Goal: Task Accomplishment & Management: Complete application form

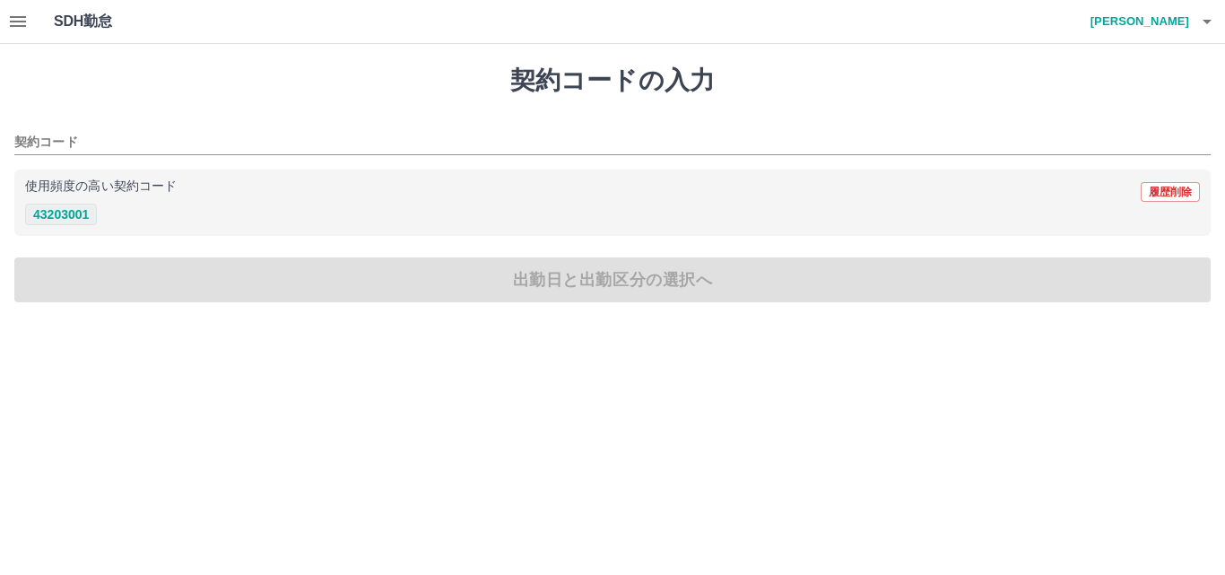
click at [58, 212] on button "43203001" at bounding box center [61, 215] width 72 height 22
type input "********"
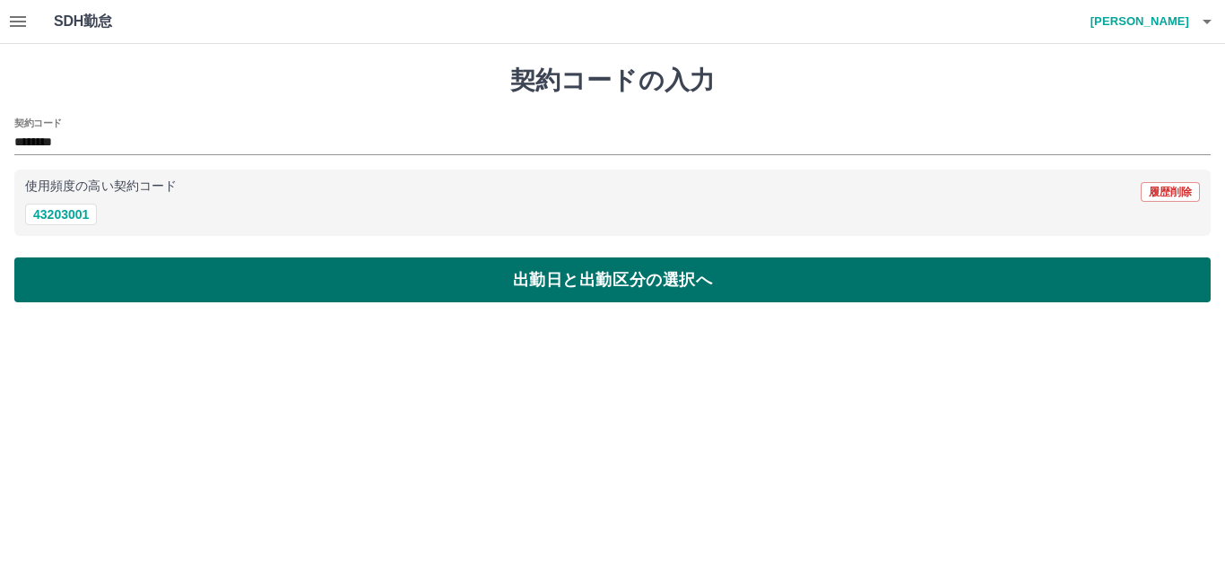
click at [276, 270] on button "出勤日と出勤区分の選択へ" at bounding box center [612, 279] width 1196 height 45
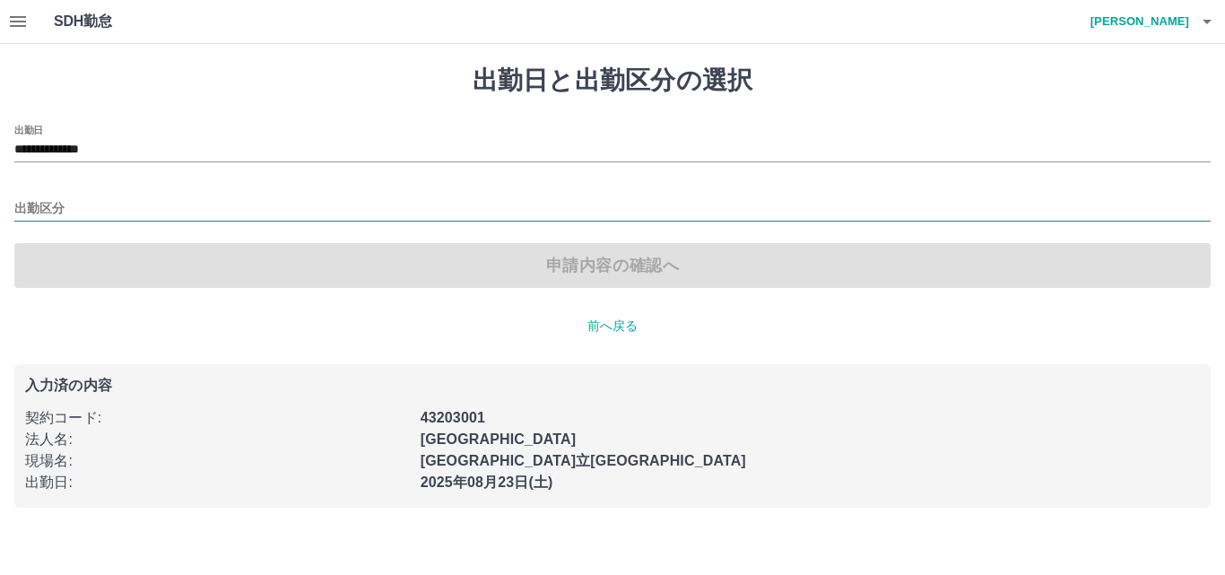
click at [79, 210] on input "出勤区分" at bounding box center [612, 209] width 1196 height 22
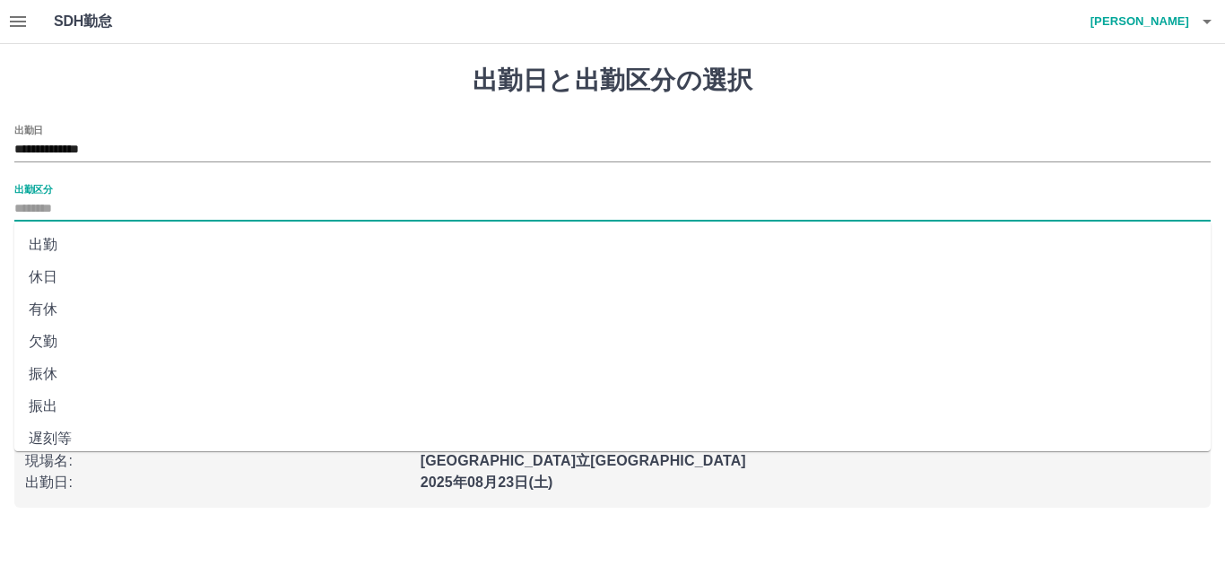
click at [63, 238] on li "出勤" at bounding box center [612, 245] width 1196 height 32
type input "**"
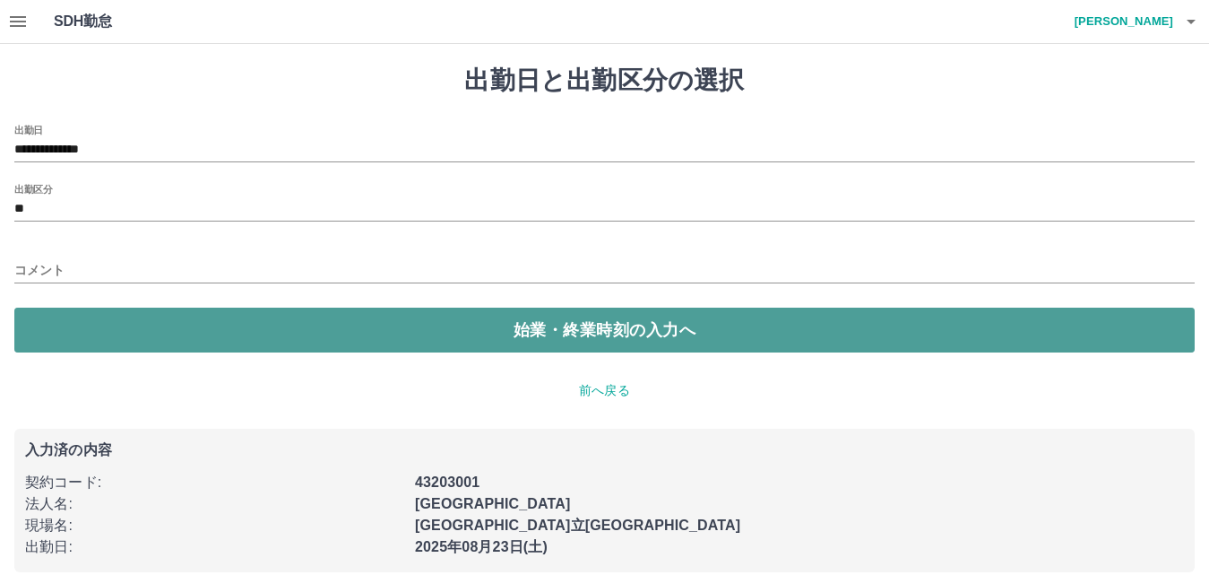
click at [72, 330] on button "始業・終業時刻の入力へ" at bounding box center [604, 330] width 1181 height 45
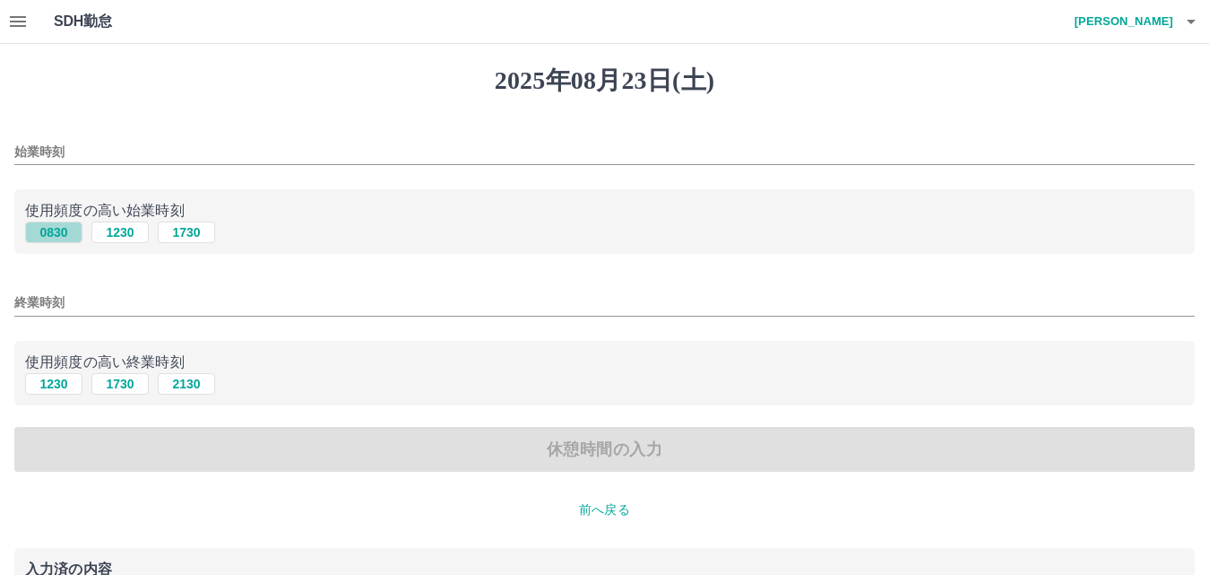
click at [63, 237] on button "0830" at bounding box center [53, 232] width 57 height 22
type input "****"
click at [110, 381] on button "1730" at bounding box center [119, 384] width 57 height 22
type input "****"
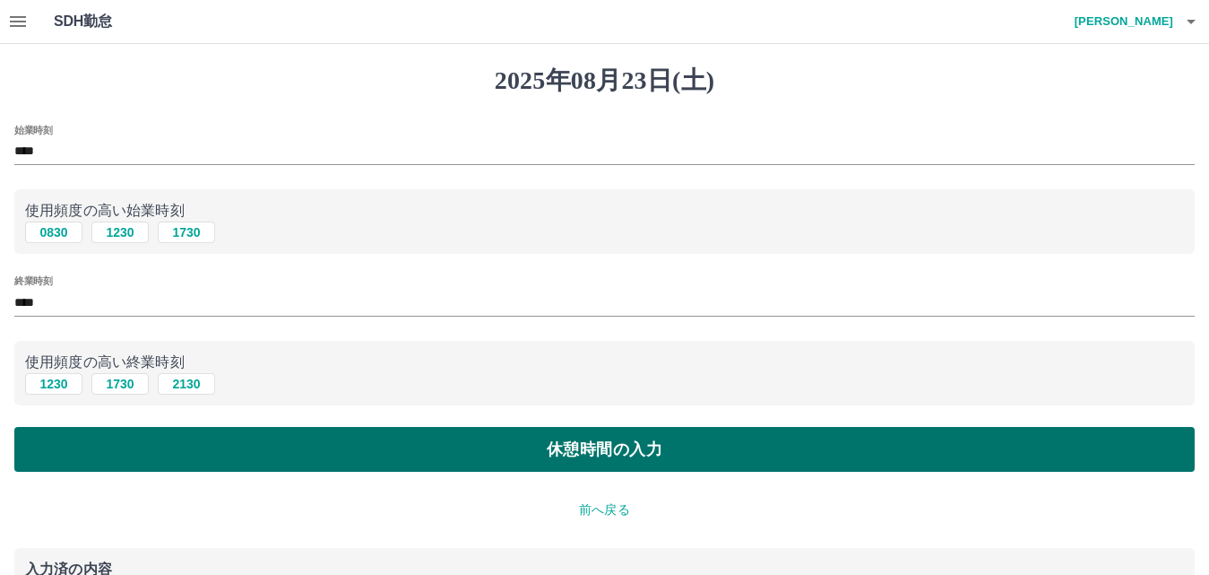
click at [141, 446] on button "休憩時間の入力" at bounding box center [604, 449] width 1181 height 45
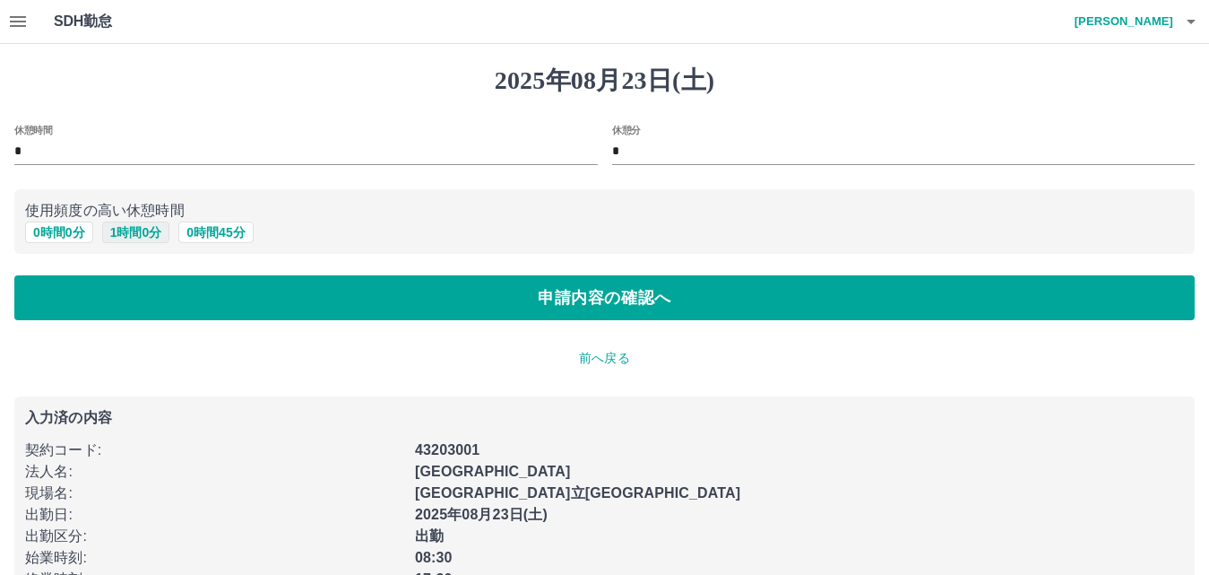
click at [132, 237] on button "1 時間 0 分" at bounding box center [136, 232] width 68 height 22
type input "*"
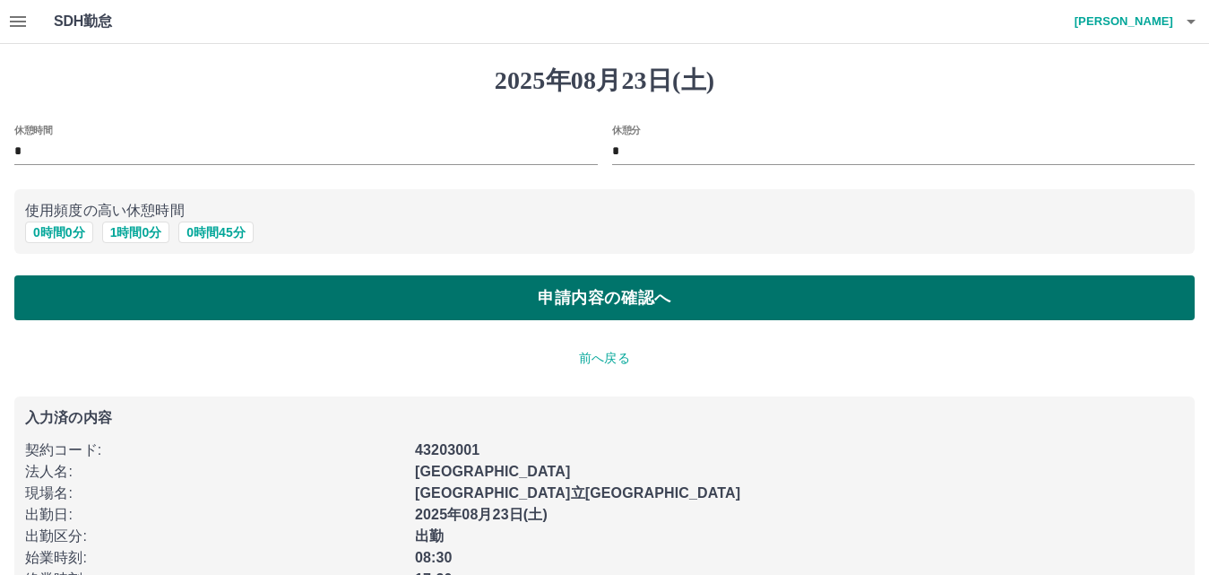
click at [153, 284] on button "申請内容の確認へ" at bounding box center [604, 297] width 1181 height 45
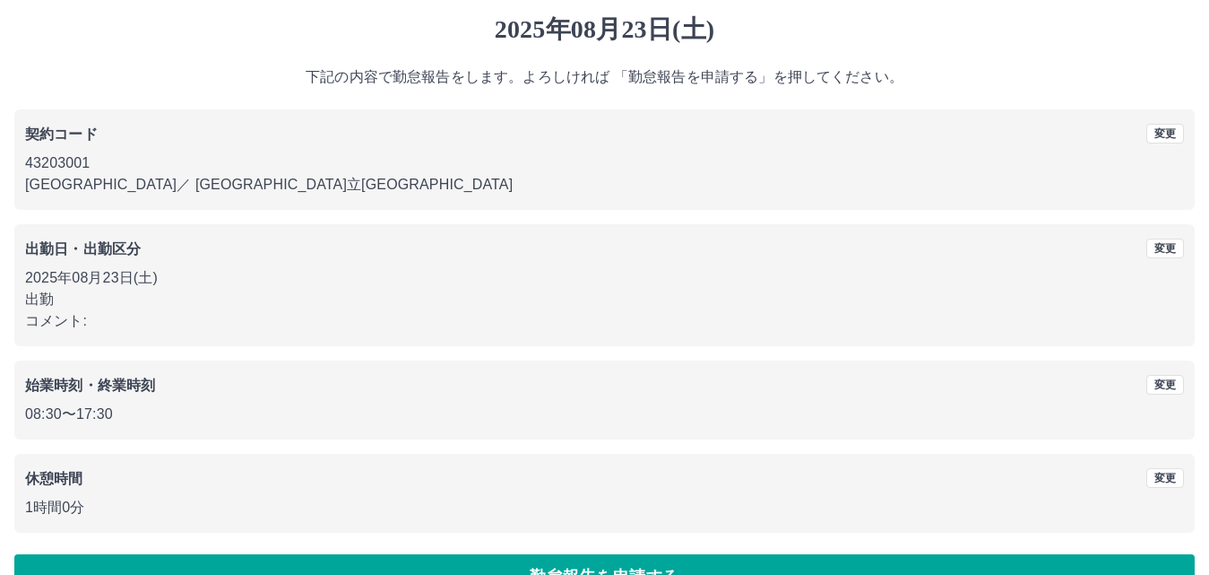
scroll to position [97, 0]
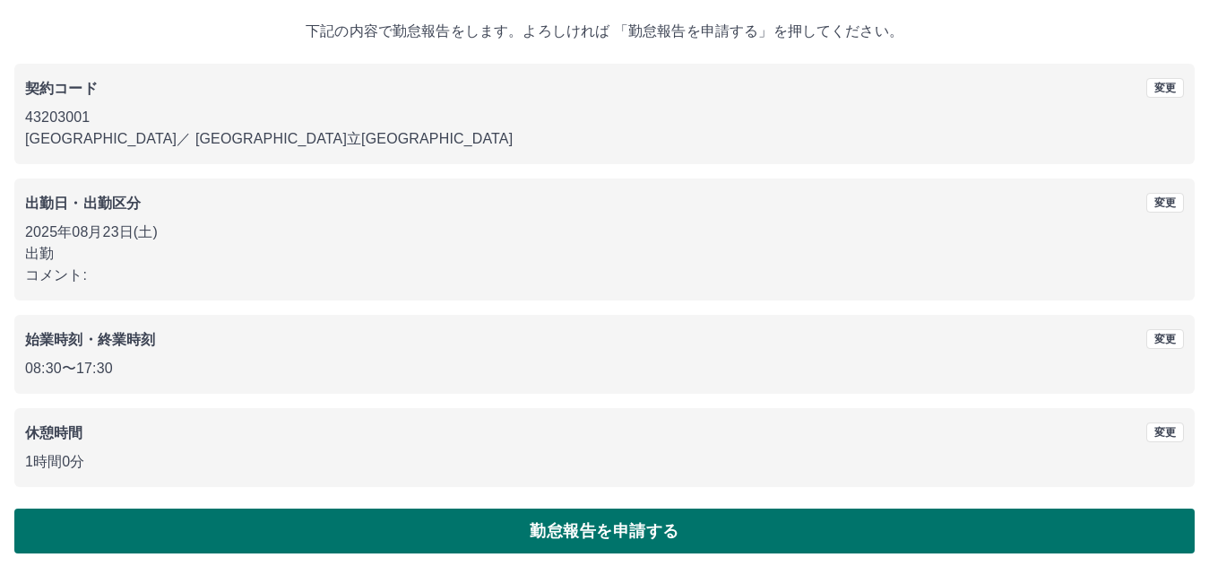
click at [455, 524] on button "勤怠報告を申請する" at bounding box center [604, 530] width 1181 height 45
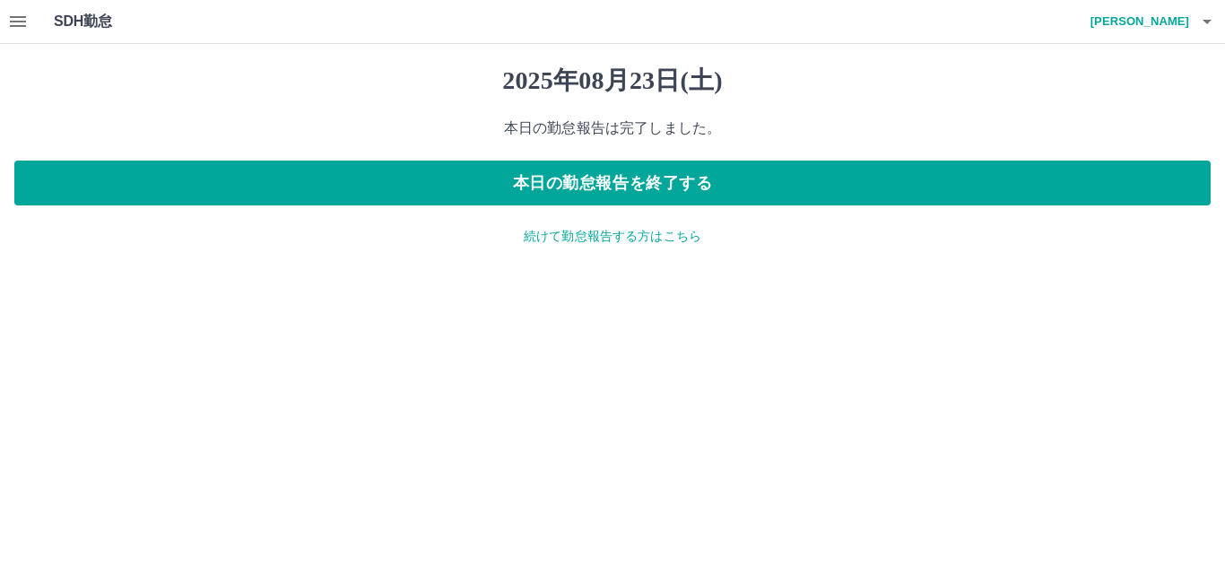
click at [1206, 24] on icon "button" at bounding box center [1207, 22] width 22 height 22
click at [1140, 129] on li "ログアウト" at bounding box center [1131, 131] width 159 height 32
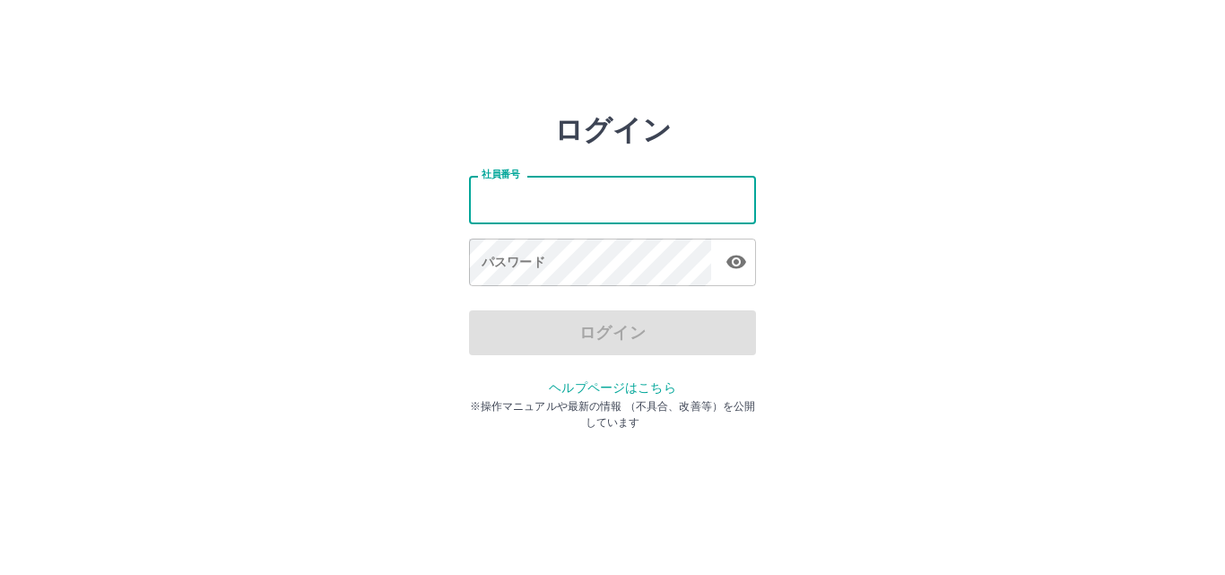
click at [571, 200] on input "社員番号" at bounding box center [612, 200] width 287 height 48
click at [578, 193] on input "社員番号" at bounding box center [612, 200] width 287 height 48
type input "*******"
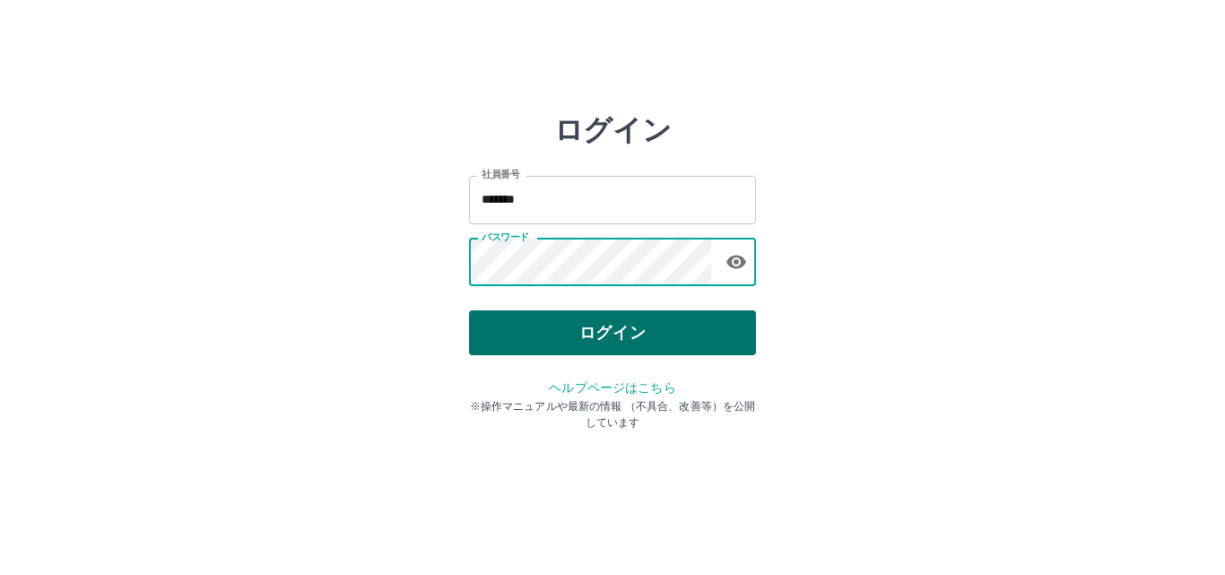
click at [610, 337] on button "ログイン" at bounding box center [612, 332] width 287 height 45
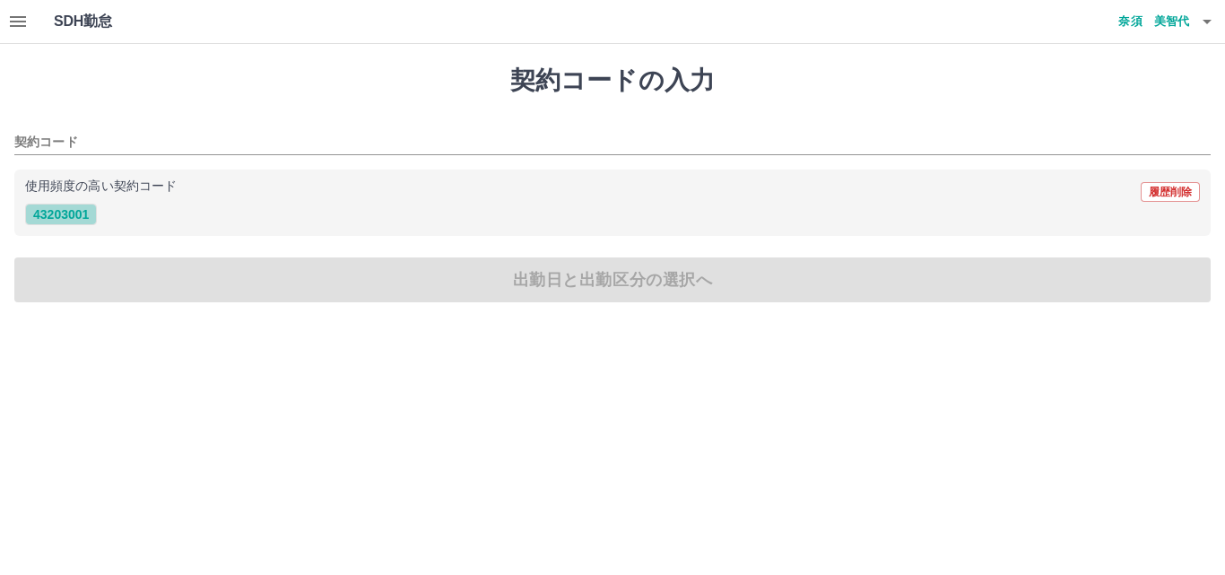
click at [57, 220] on button "43203001" at bounding box center [61, 215] width 72 height 22
type input "********"
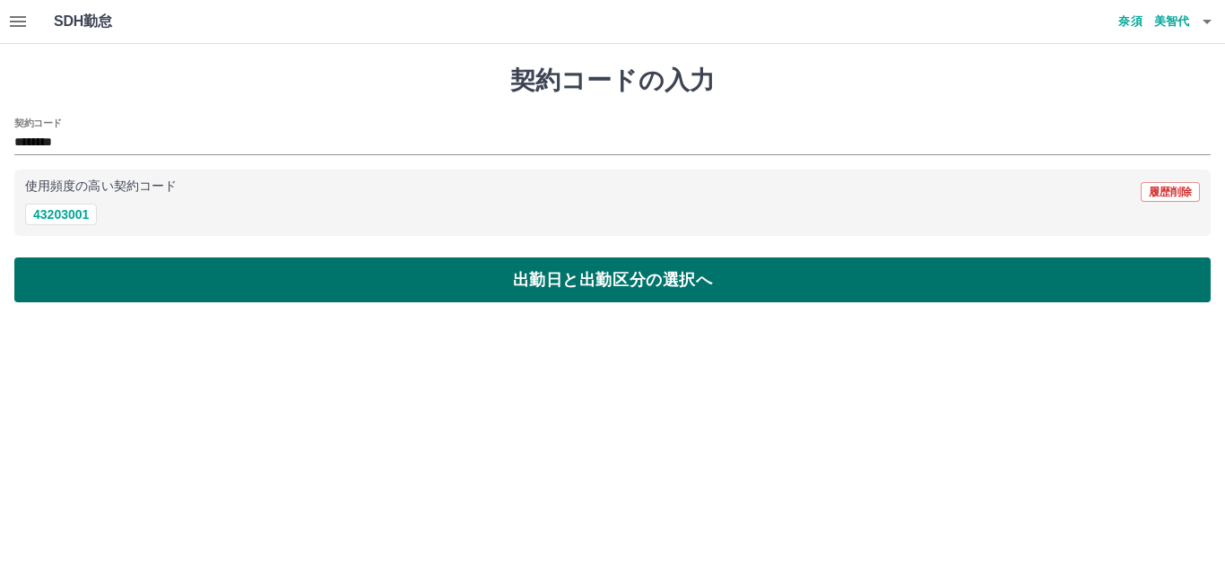
click at [684, 264] on button "出勤日と出勤区分の選択へ" at bounding box center [612, 279] width 1196 height 45
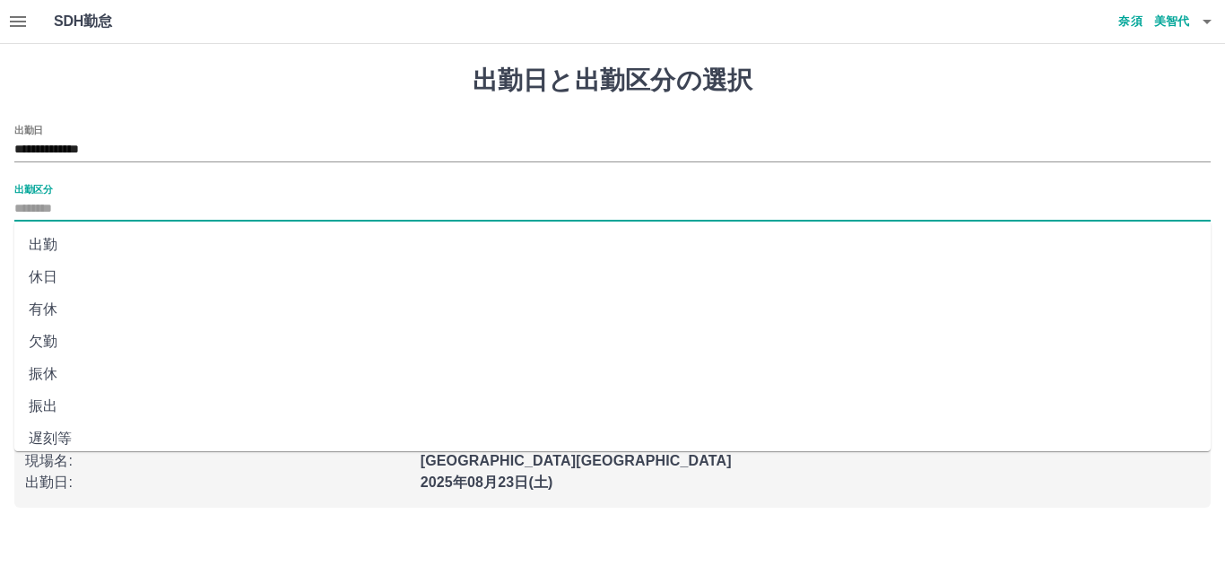
click at [39, 200] on input "出勤区分" at bounding box center [612, 209] width 1196 height 22
click at [65, 244] on li "出勤" at bounding box center [612, 245] width 1196 height 32
type input "**"
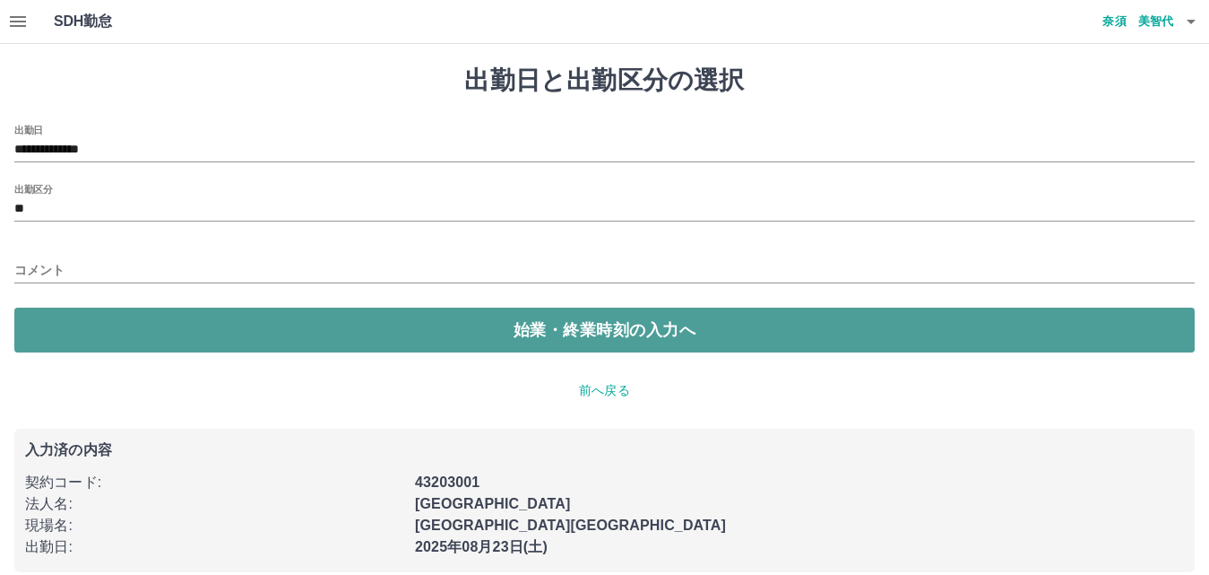
click at [727, 330] on button "始業・終業時刻の入力へ" at bounding box center [604, 330] width 1181 height 45
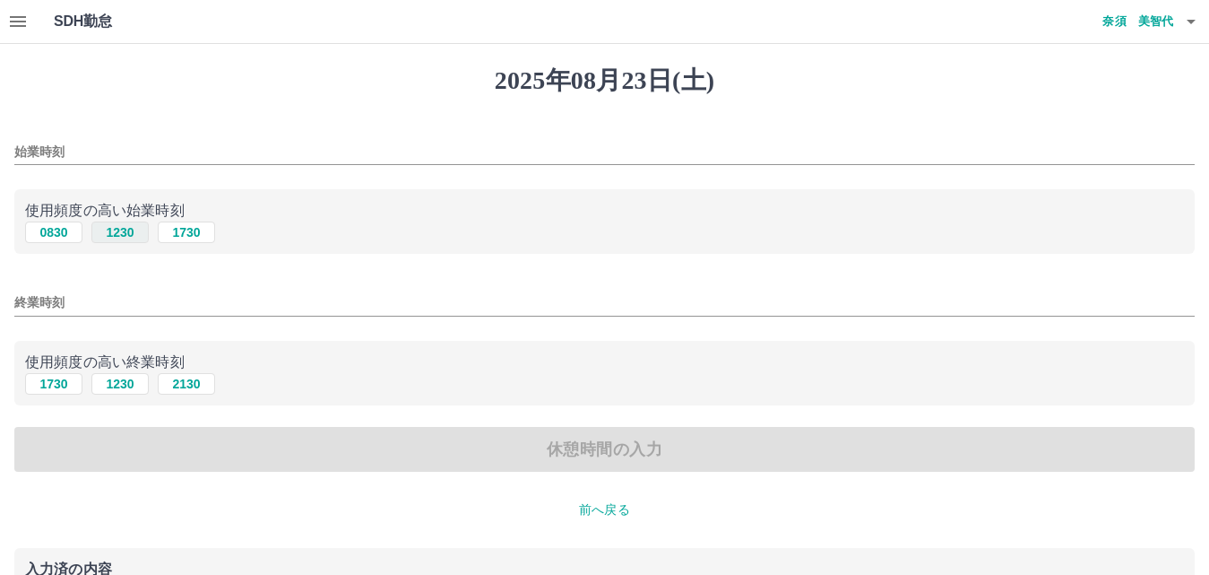
click at [123, 235] on button "1230" at bounding box center [119, 232] width 57 height 22
type input "****"
click at [46, 386] on button "1730" at bounding box center [53, 384] width 57 height 22
type input "****"
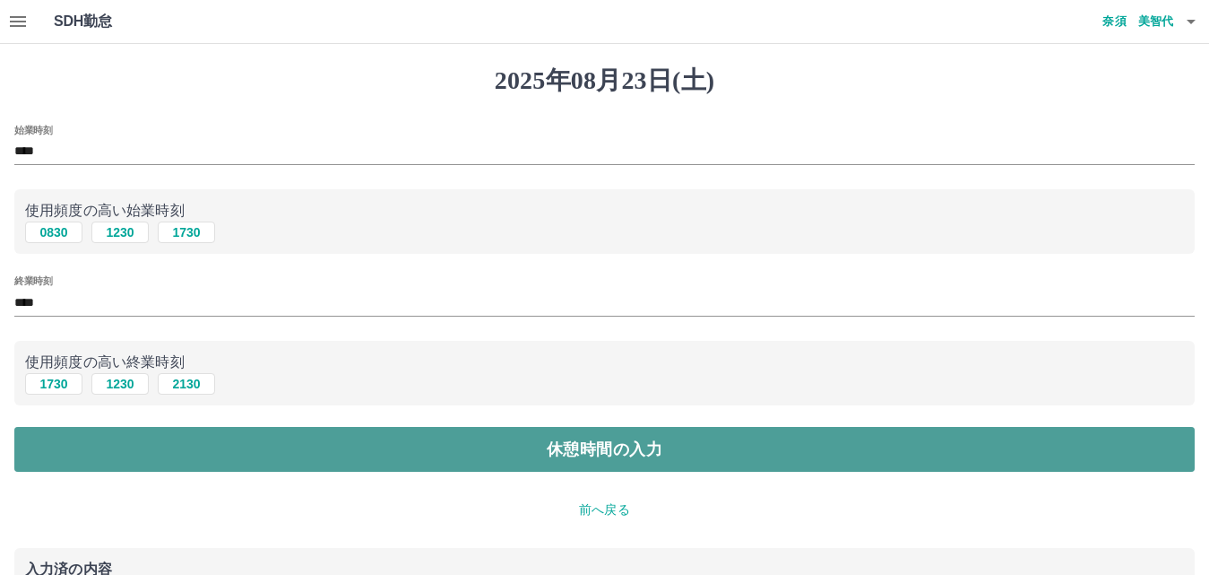
click at [599, 449] on button "休憩時間の入力" at bounding box center [604, 449] width 1181 height 45
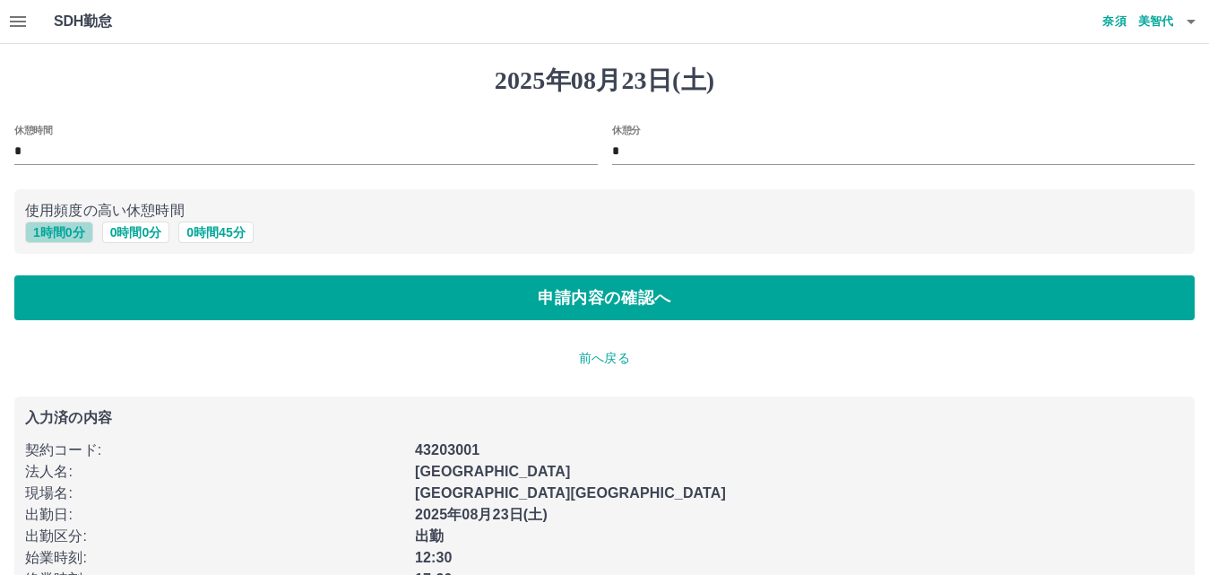
click at [36, 231] on button "1 時間 0 分" at bounding box center [59, 232] width 68 height 22
type input "*"
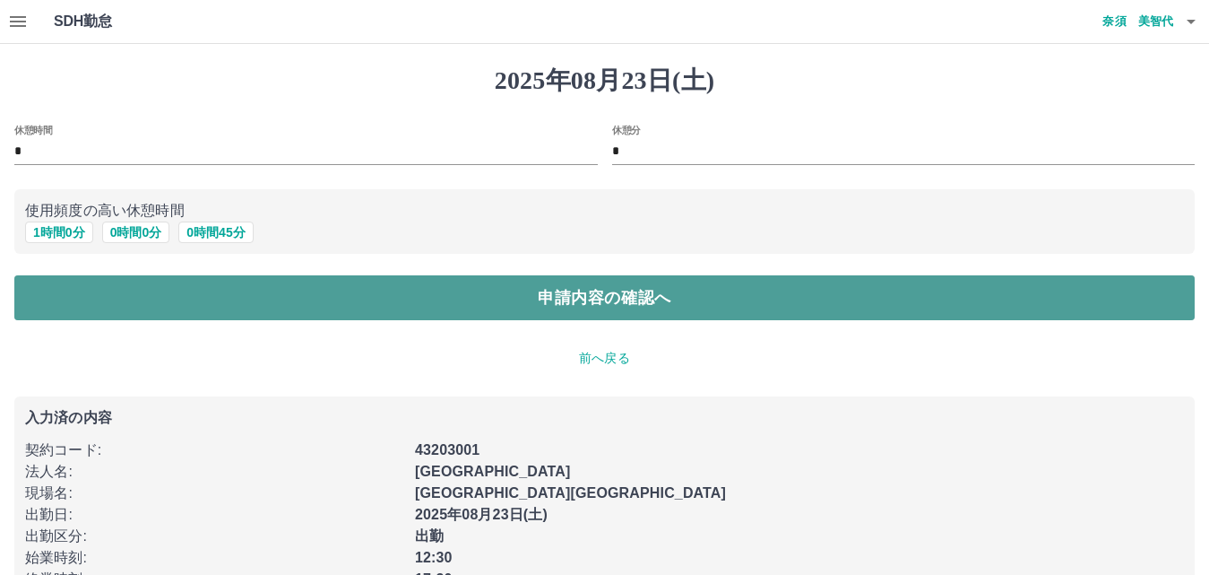
click at [775, 300] on button "申請内容の確認へ" at bounding box center [604, 297] width 1181 height 45
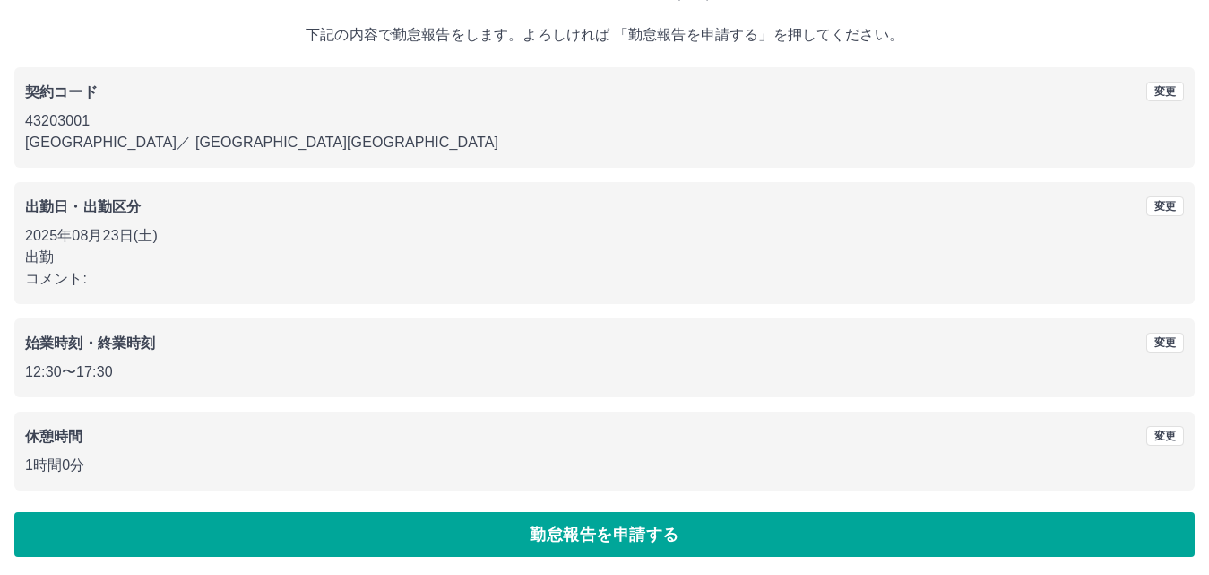
scroll to position [97, 0]
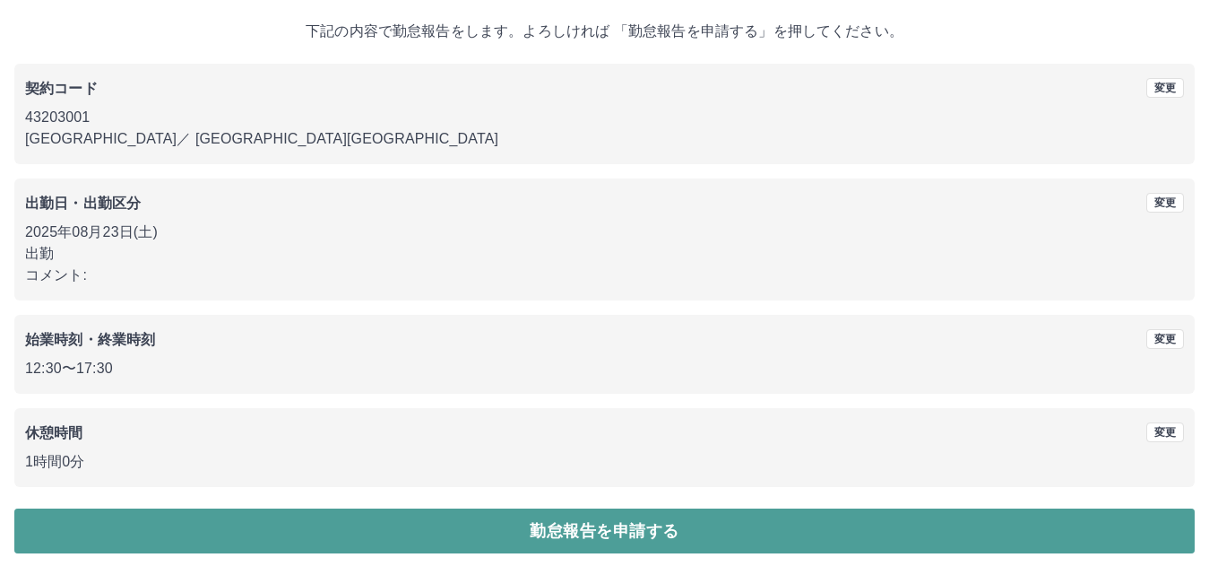
click at [707, 541] on button "勤怠報告を申請する" at bounding box center [604, 530] width 1181 height 45
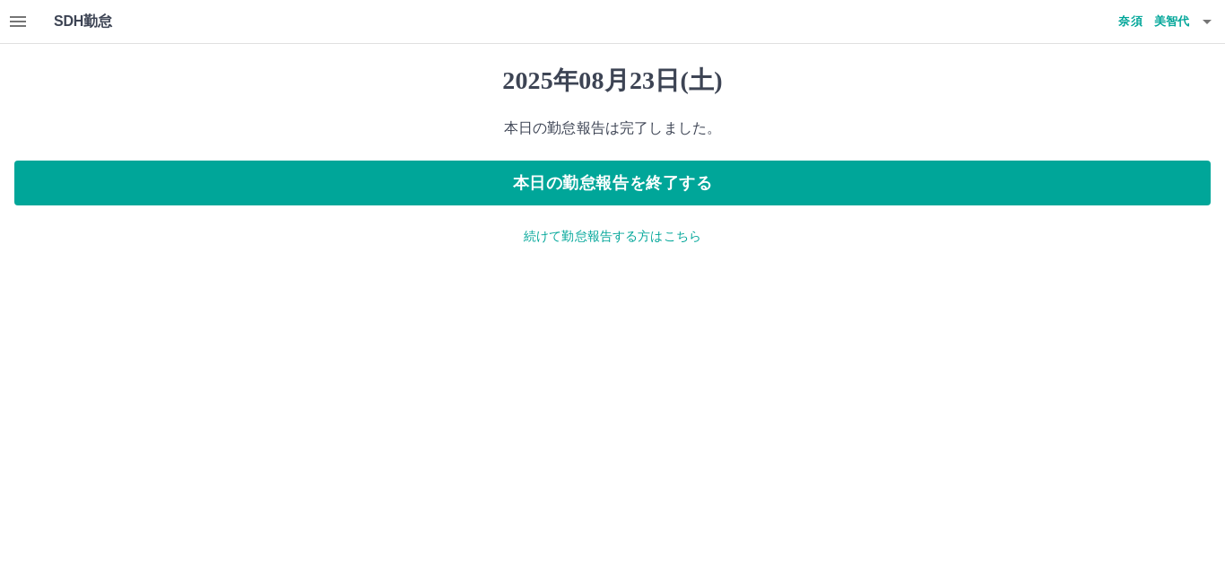
click at [12, 23] on icon "button" at bounding box center [18, 22] width 22 height 22
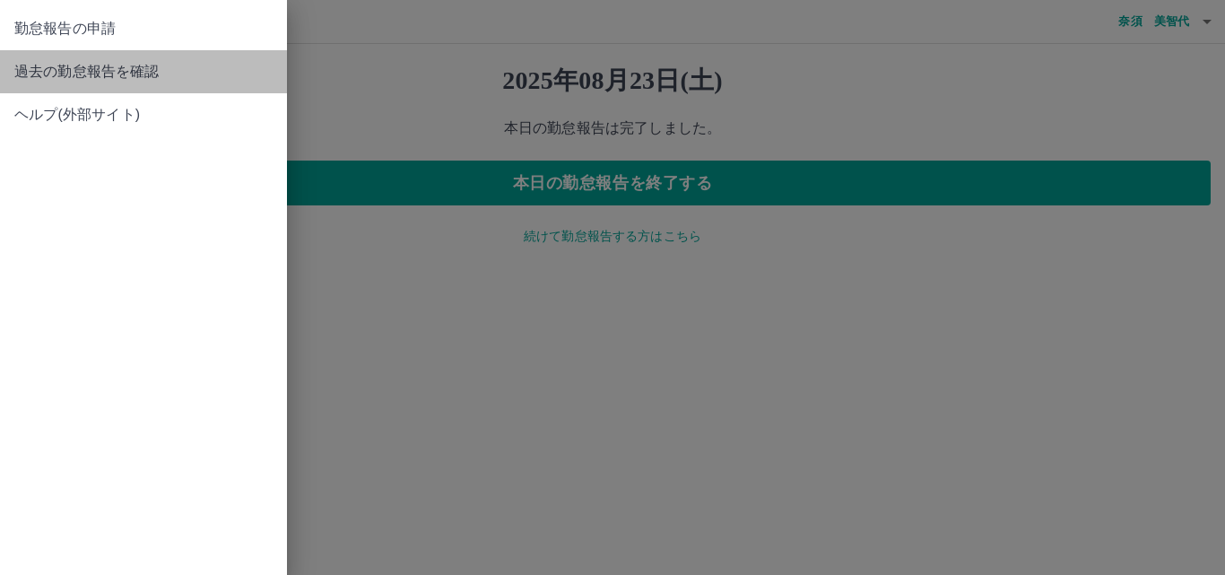
click at [78, 79] on span "過去の勤怠報告を確認" at bounding box center [143, 72] width 258 height 22
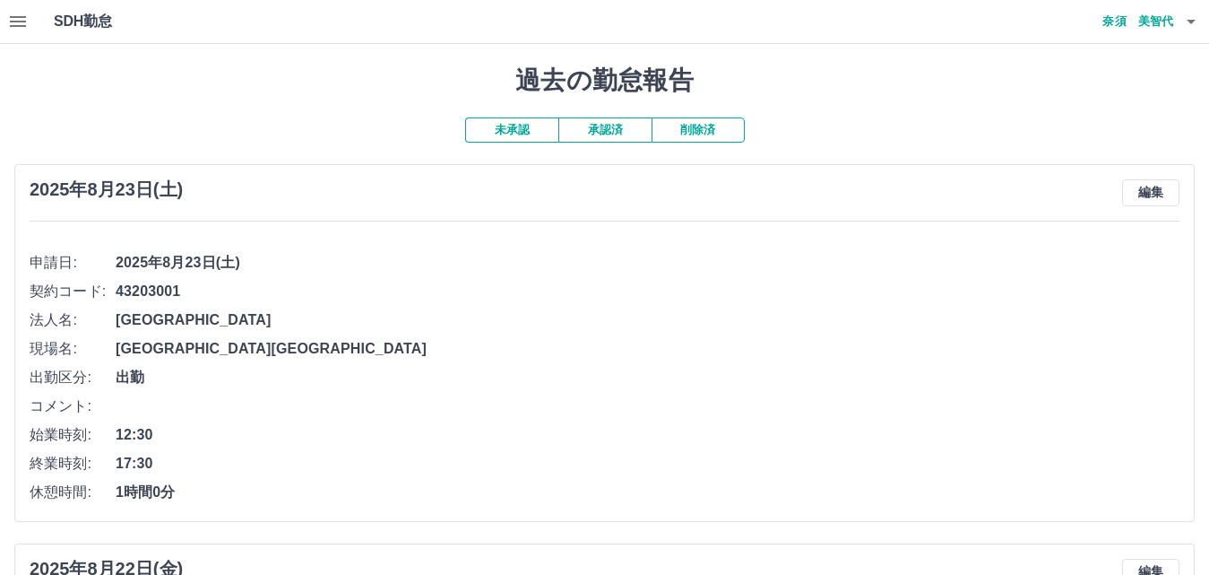
click at [1142, 202] on button "編集" at bounding box center [1150, 192] width 57 height 27
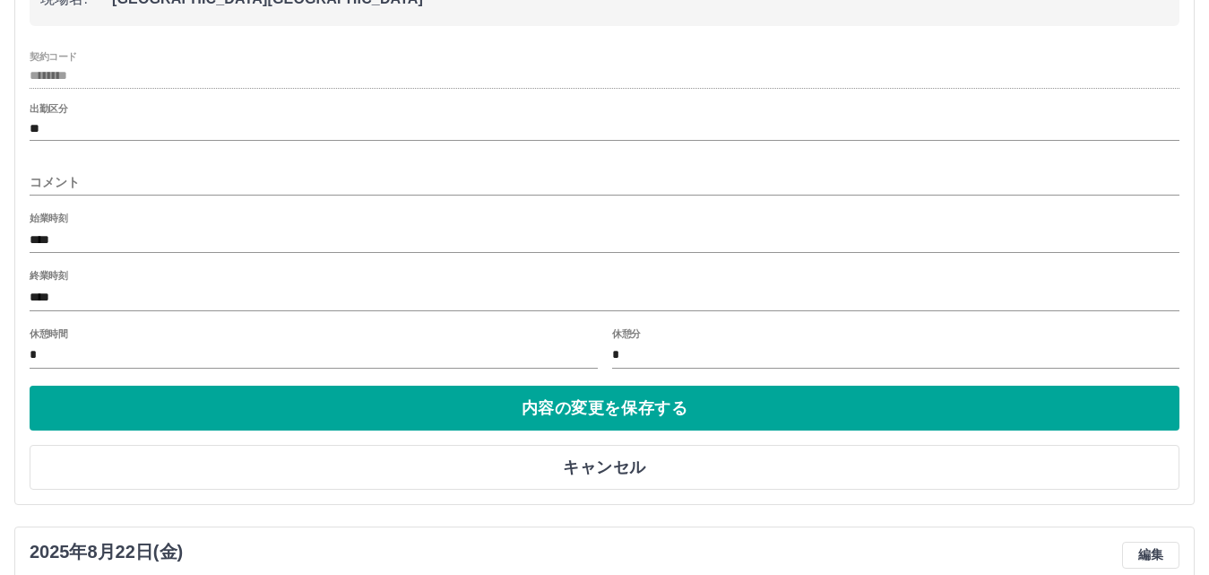
scroll to position [359, 0]
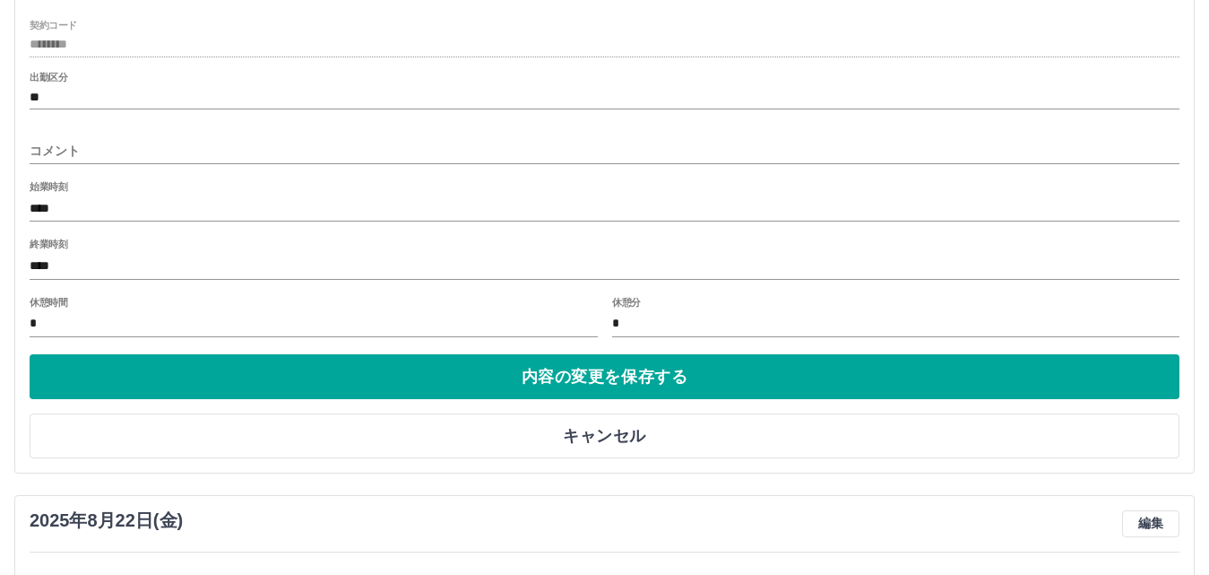
click at [97, 219] on input "****" at bounding box center [605, 208] width 1150 height 26
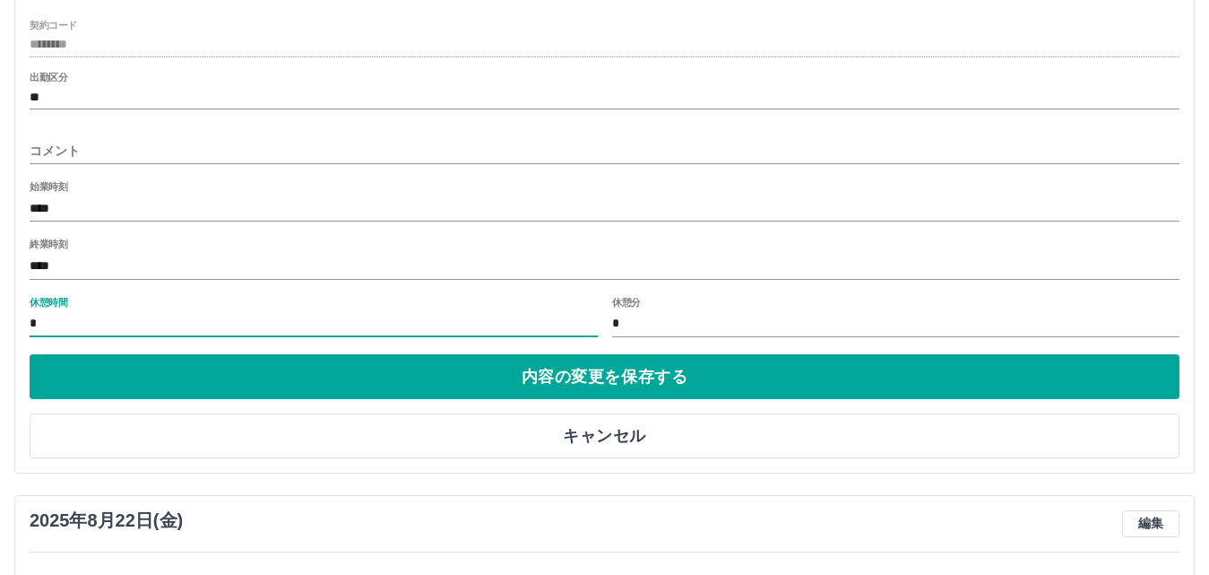
click at [96, 317] on input "*" at bounding box center [314, 324] width 568 height 26
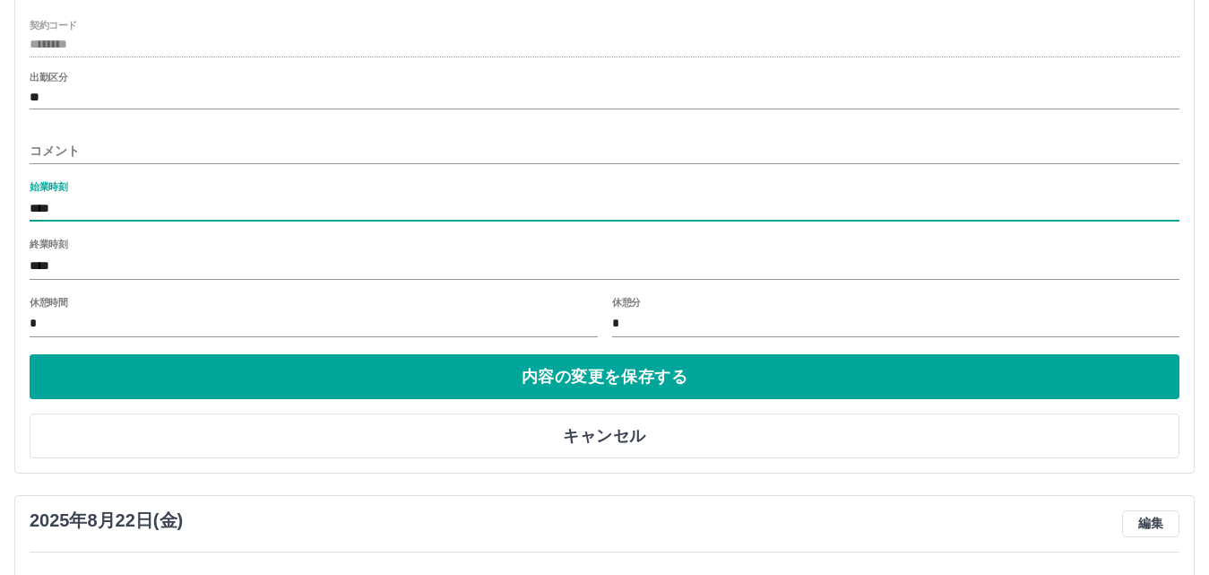
drag, startPoint x: 83, startPoint y: 209, endPoint x: 5, endPoint y: 216, distance: 78.3
click at [5, 216] on div "過去の勤怠報告 未承認 承認済 削除済 2025年8月23日(土) 申請日: 2025年8月23日(土) 法人名: 大阪狭山市 現場名: 大阪狭山市立コミュニ…" at bounding box center [604, 279] width 1209 height 1189
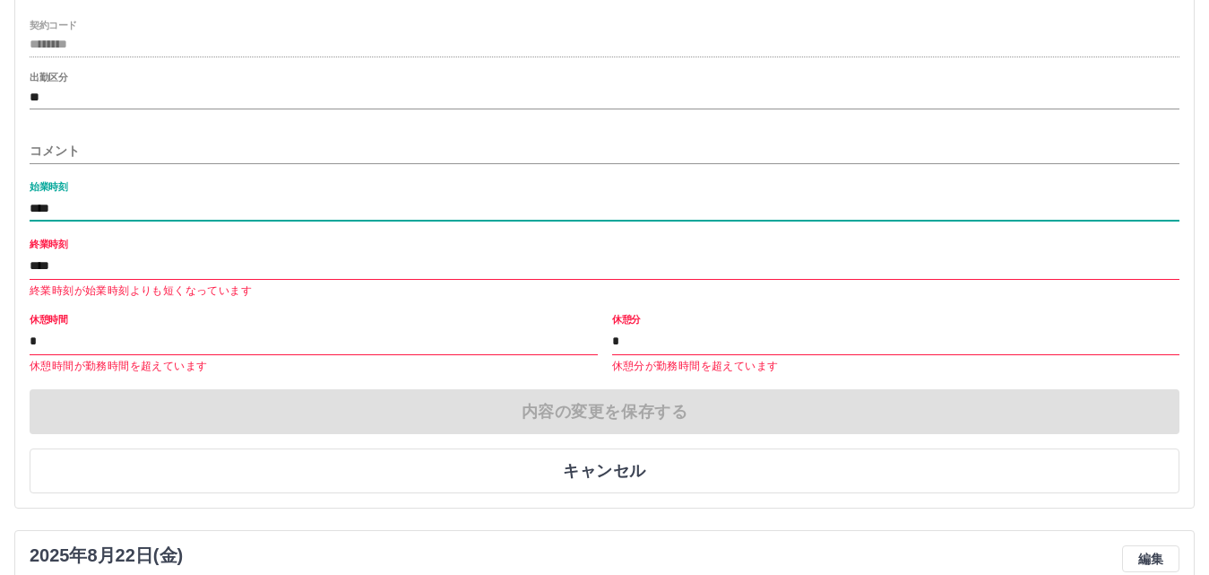
type input "****"
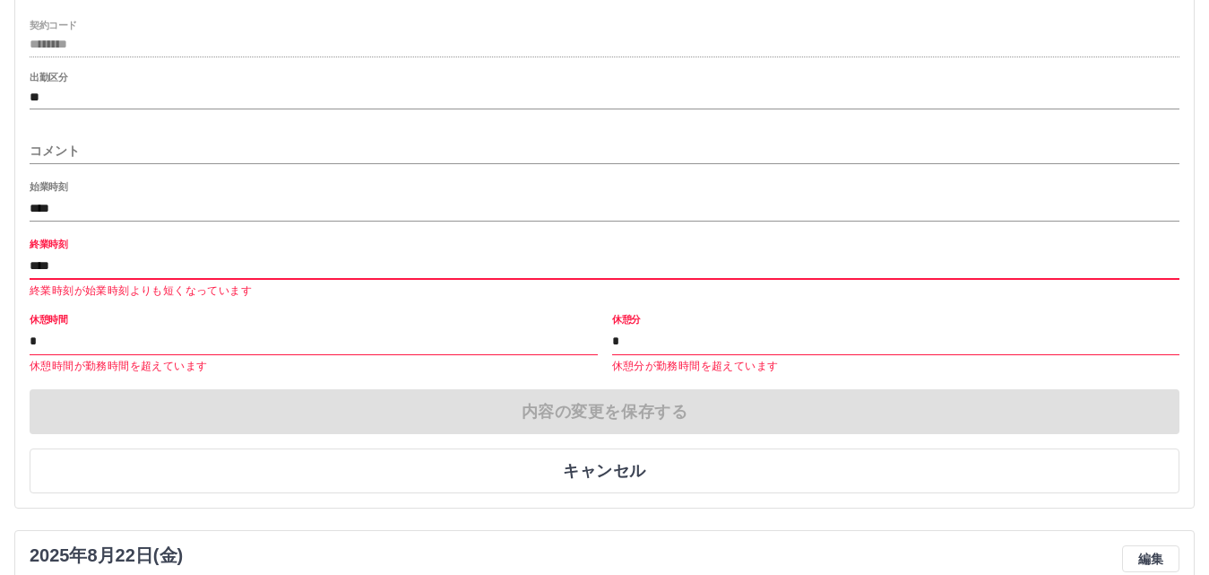
drag, startPoint x: 120, startPoint y: 266, endPoint x: 0, endPoint y: 282, distance: 121.2
click at [0, 282] on div "過去の勤怠報告 未承認 承認済 削除済 2025年8月23日(土) 申請日: 2025年8月23日(土) 法人名: 大阪狭山市 現場名: 大阪狭山市立コミュニ…" at bounding box center [604, 297] width 1209 height 1224
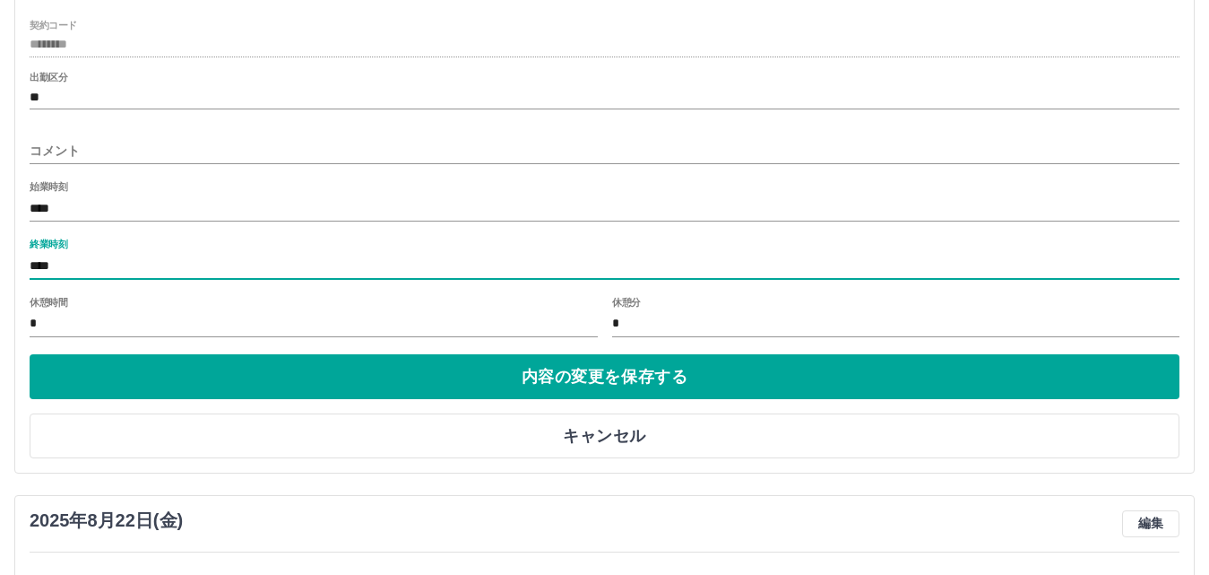
type input "****"
click at [175, 319] on input "*" at bounding box center [314, 324] width 568 height 26
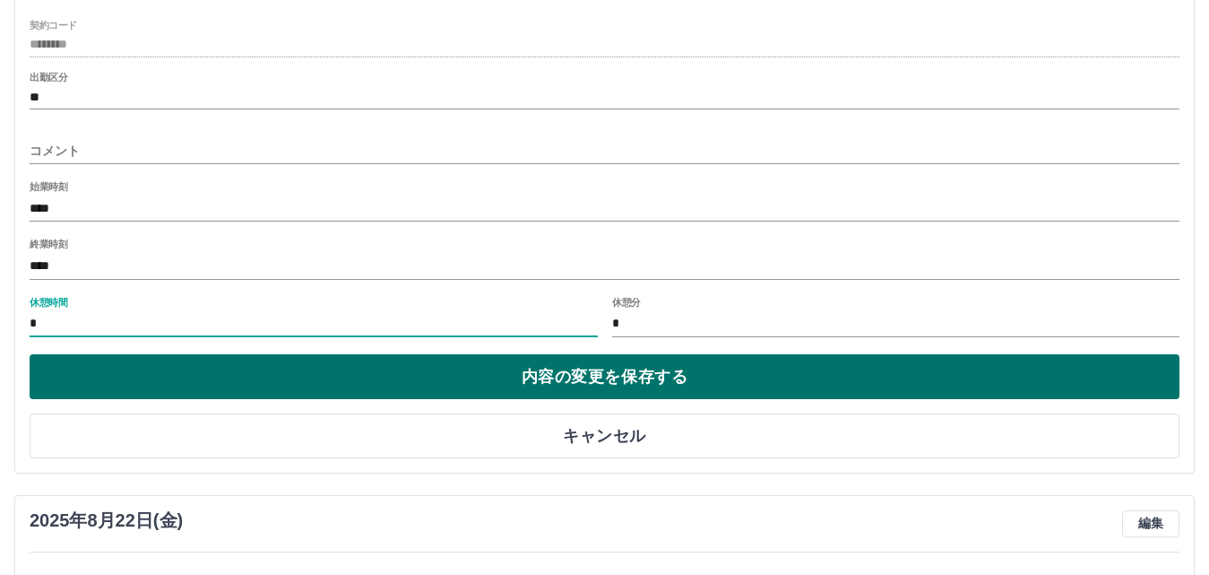
type input "*"
click at [630, 369] on button "内容の変更を保存する" at bounding box center [605, 376] width 1150 height 45
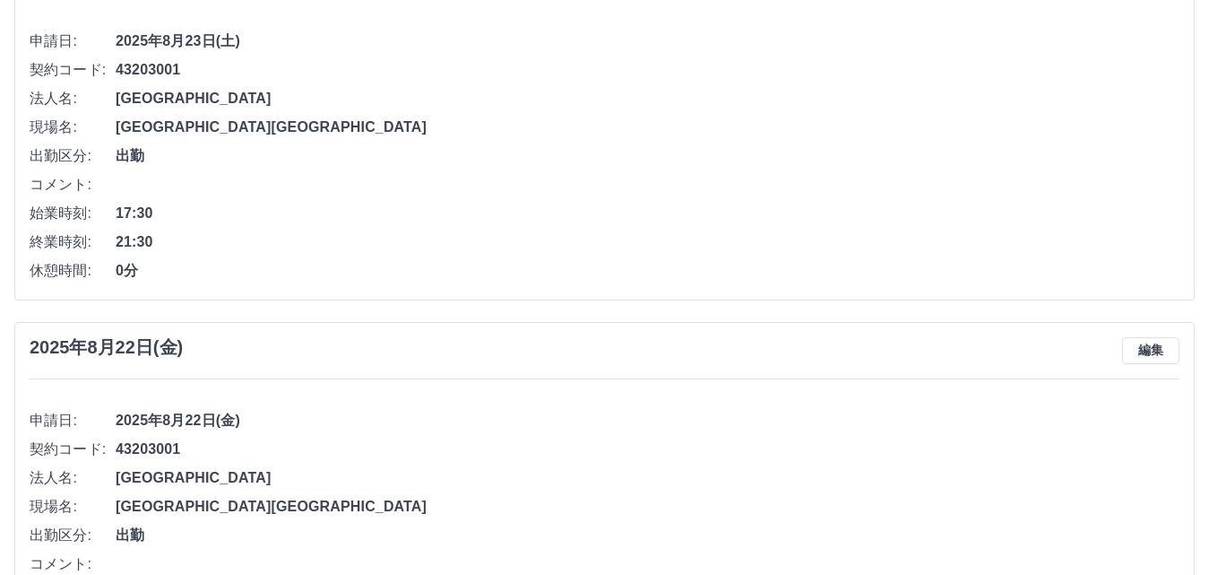
scroll to position [0, 0]
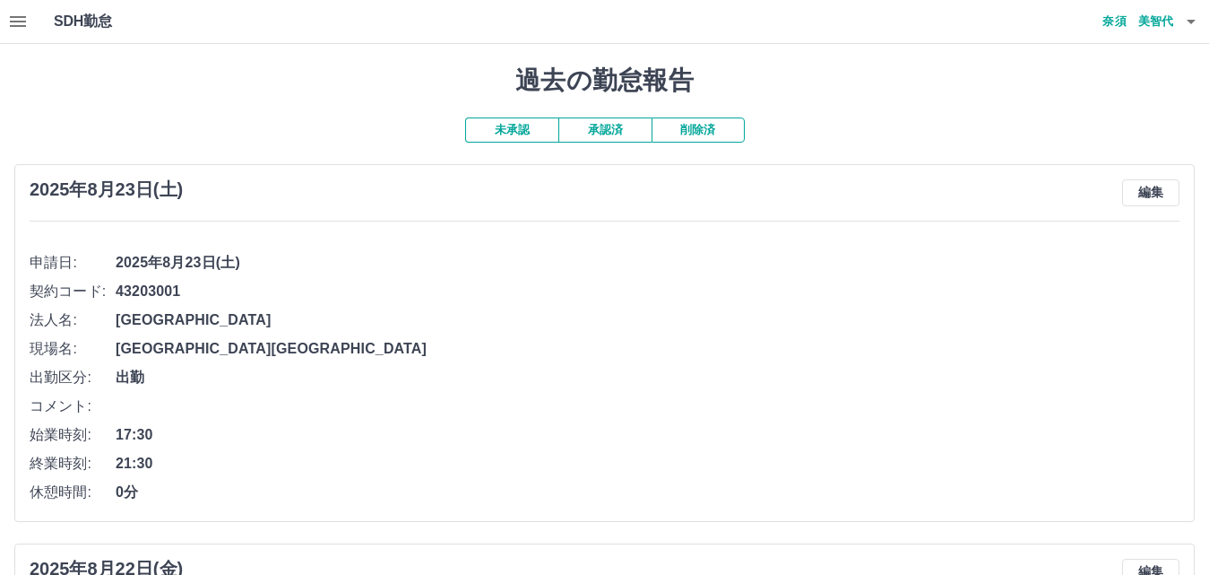
click at [527, 130] on button "未承認" at bounding box center [511, 129] width 93 height 25
click at [635, 130] on button "承認済" at bounding box center [605, 129] width 93 height 25
click at [1198, 22] on icon "button" at bounding box center [1192, 22] width 22 height 22
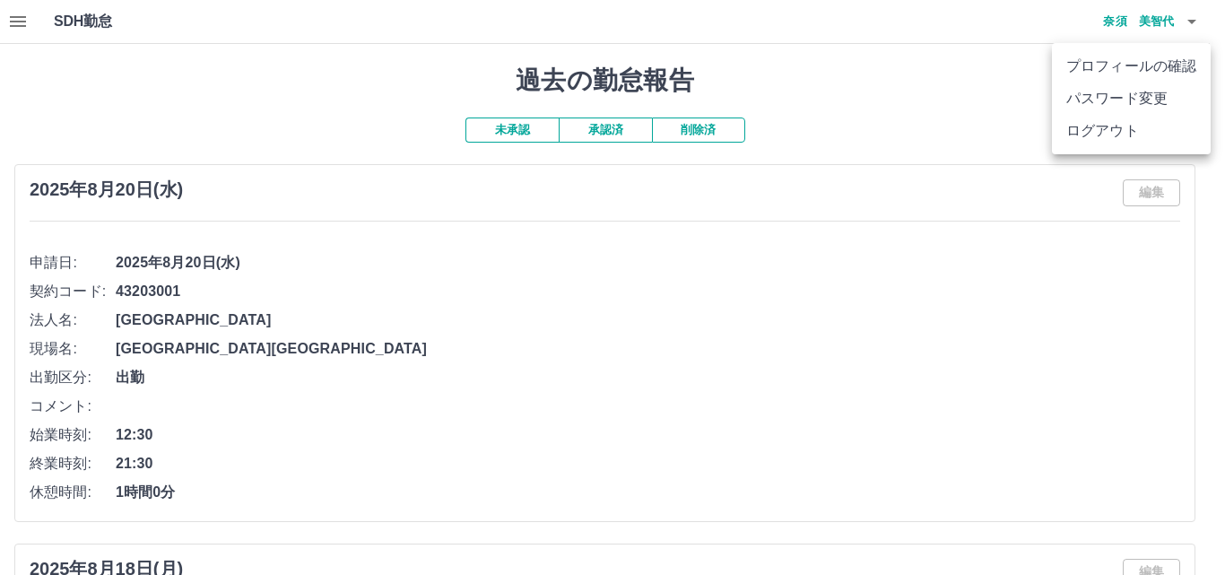
click at [670, 353] on div at bounding box center [612, 287] width 1225 height 575
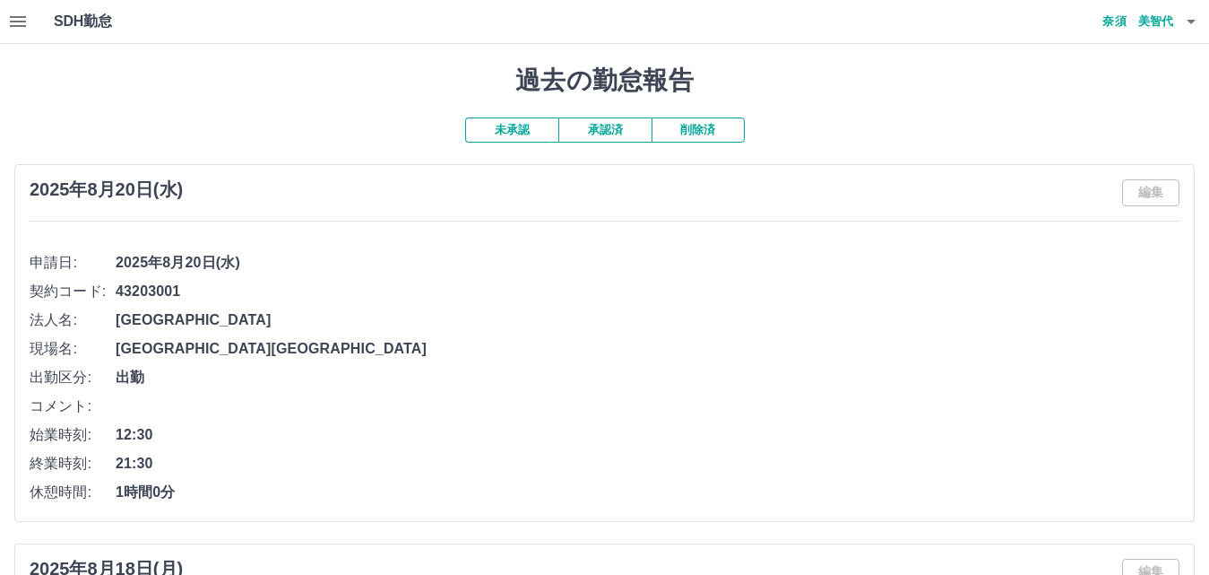
click at [1170, 20] on h4 "奈須　美智代" at bounding box center [1120, 21] width 108 height 43
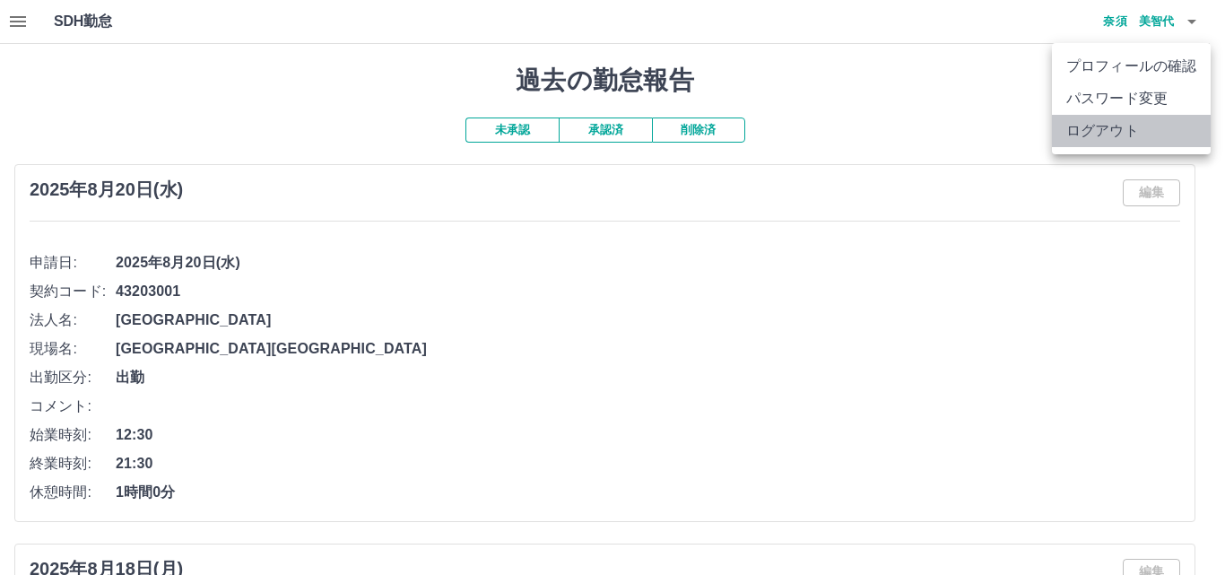
click at [1113, 137] on li "ログアウト" at bounding box center [1131, 131] width 159 height 32
